Goal: Transaction & Acquisition: Subscribe to service/newsletter

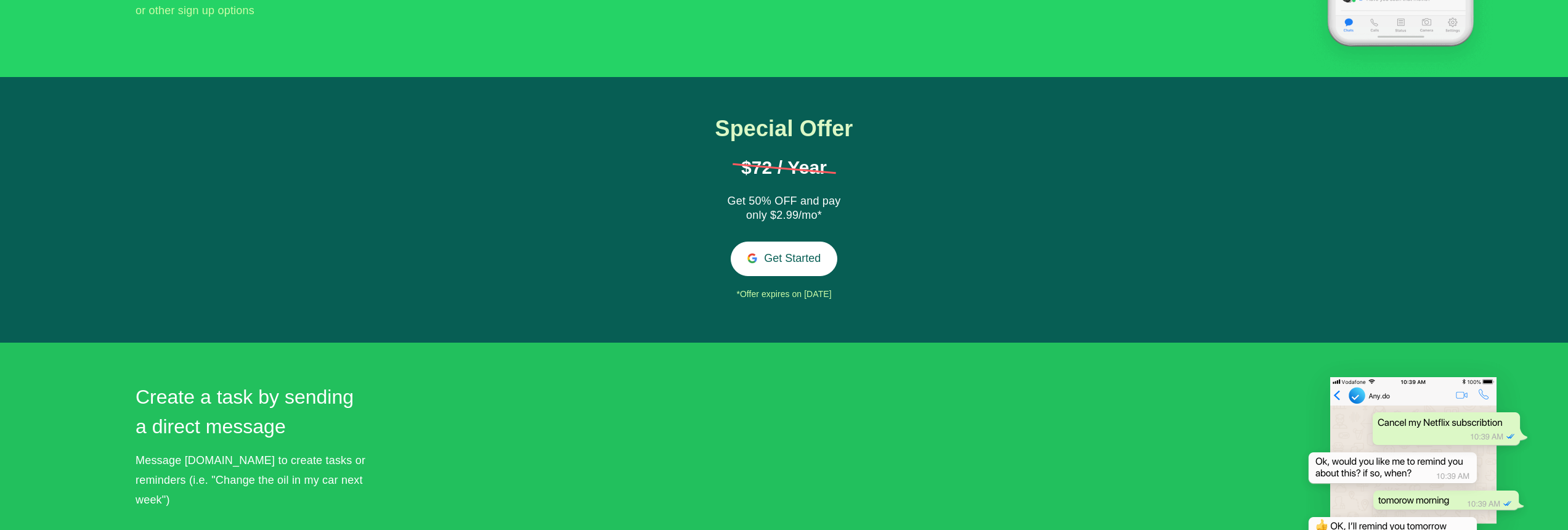
scroll to position [323, 0]
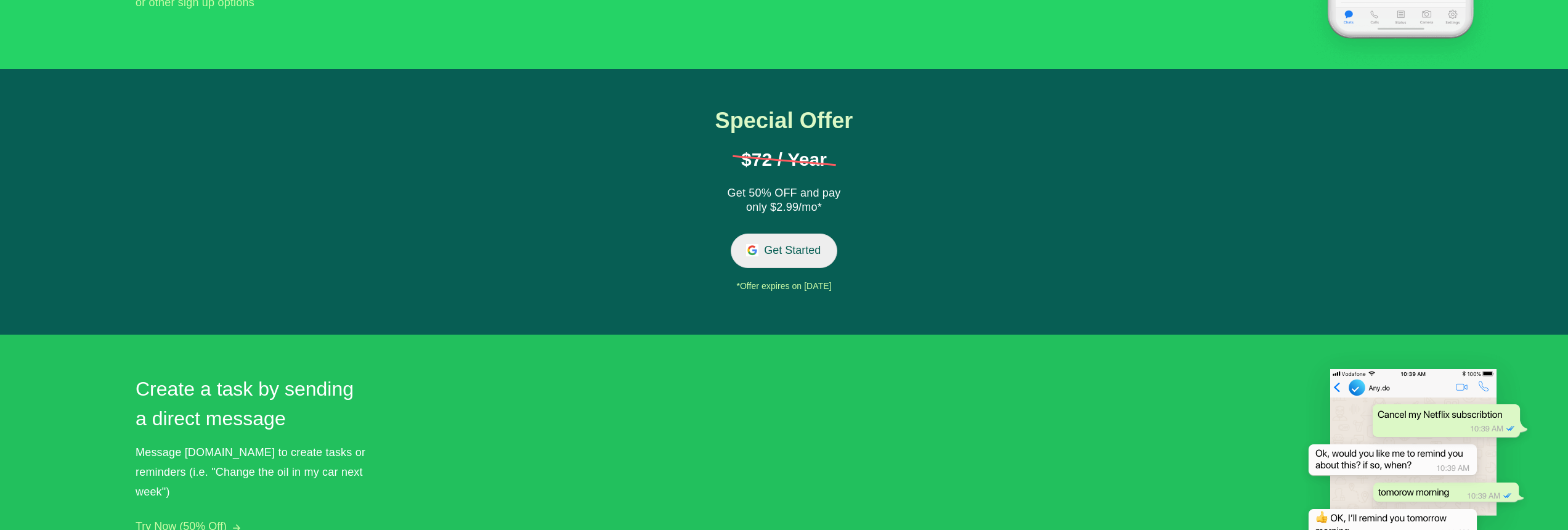
click at [770, 249] on button "Get Started" at bounding box center [784, 250] width 106 height 34
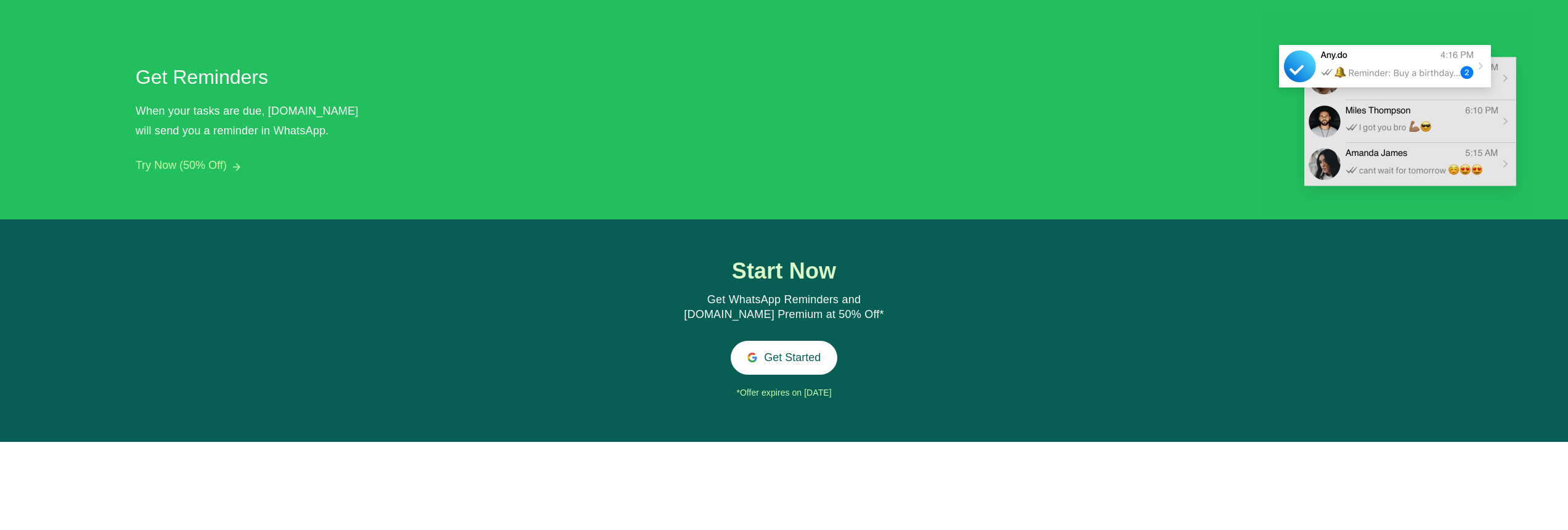
scroll to position [1188, 0]
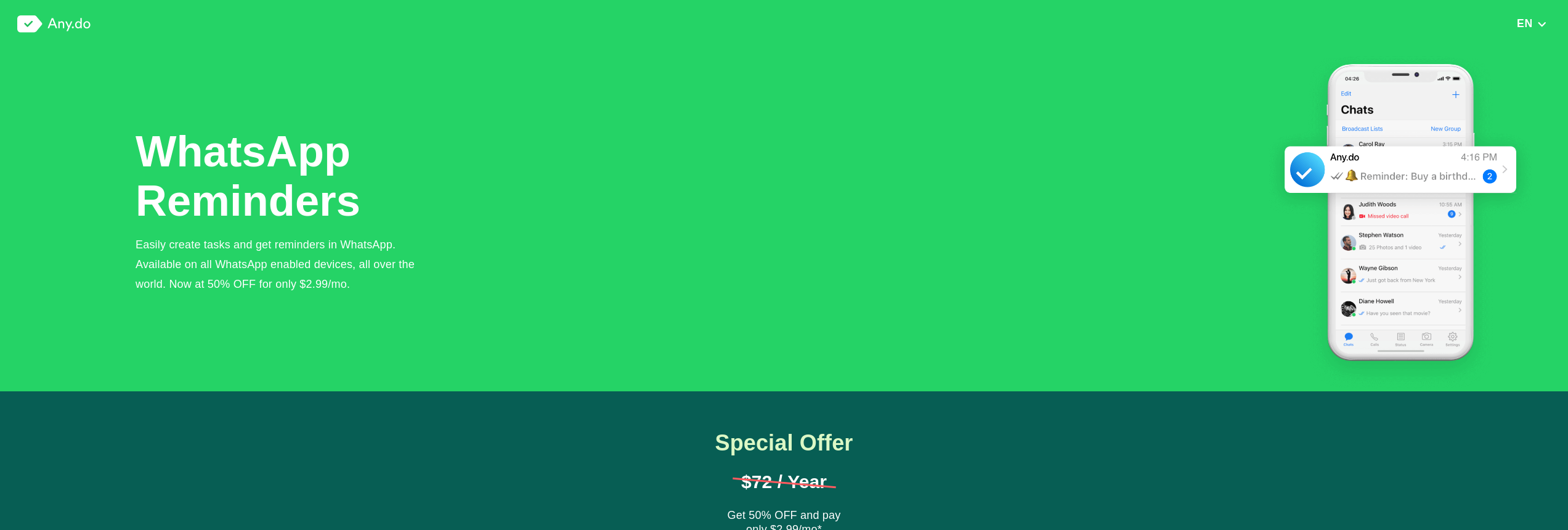
click at [1537, 19] on img "button" at bounding box center [1542, 23] width 11 height 9
